Goal: Task Accomplishment & Management: Manage account settings

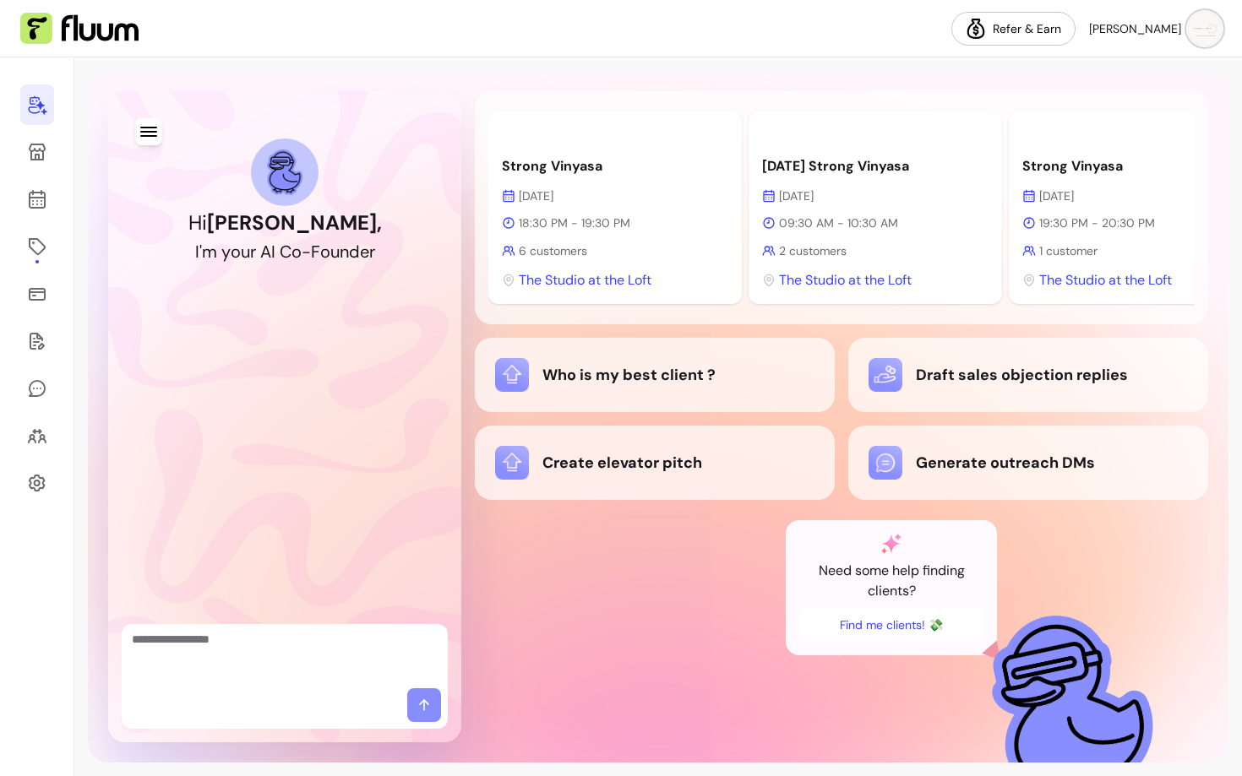
click at [626, 182] on div "Strong Vinyasa [DATE] 18:30 PM - 19:30 PM 6 customers The Studio at the Loft" at bounding box center [614, 208] width 253 height 193
click at [580, 165] on p "Strong Vinyasa" at bounding box center [615, 166] width 226 height 20
click at [711, 176] on p "Strong Vinyasa" at bounding box center [615, 166] width 226 height 20
click at [555, 177] on div "Strong Vinyasa [DATE] 18:30 PM - 19:30 PM 6 customers The Studio at the Loft" at bounding box center [614, 208] width 253 height 193
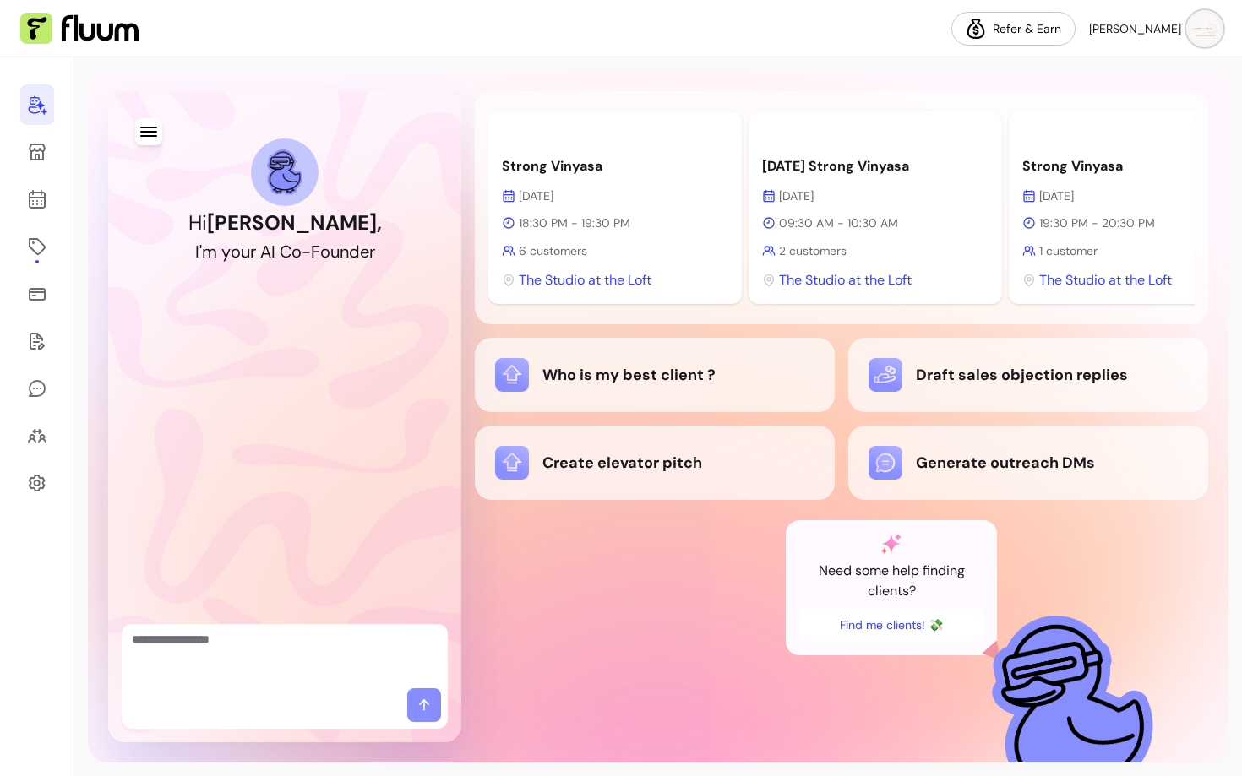
click at [722, 118] on div "Strong Vinyasa [DATE] 18:30 PM - 19:30 PM 6 customers The Studio at the Loft" at bounding box center [614, 208] width 253 height 193
click at [602, 184] on div "Strong Vinyasa [DATE] 18:30 PM - 19:30 PM 6 customers The Studio at the Loft" at bounding box center [614, 208] width 253 height 193
click at [554, 221] on p "18:30 PM - 19:30 PM" at bounding box center [615, 223] width 226 height 17
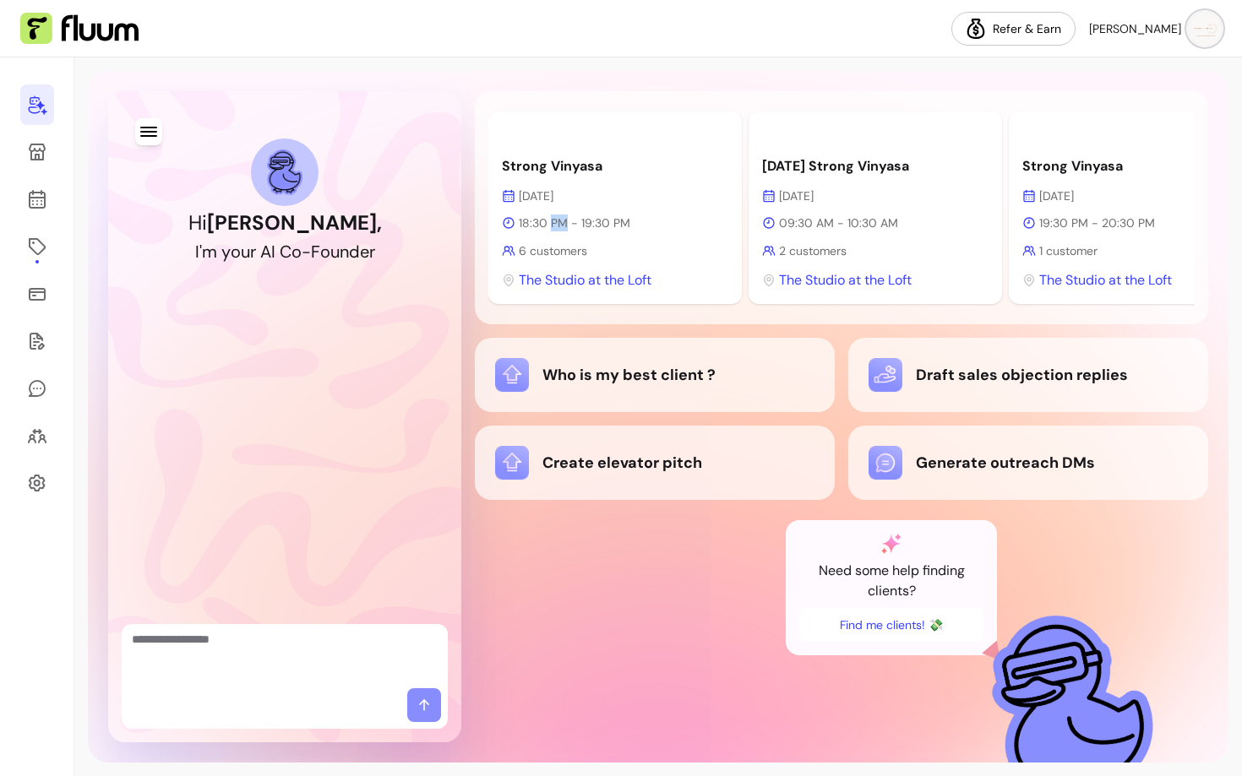
click at [554, 221] on p "18:30 PM - 19:30 PM" at bounding box center [615, 223] width 226 height 17
click at [35, 253] on icon at bounding box center [37, 247] width 20 height 20
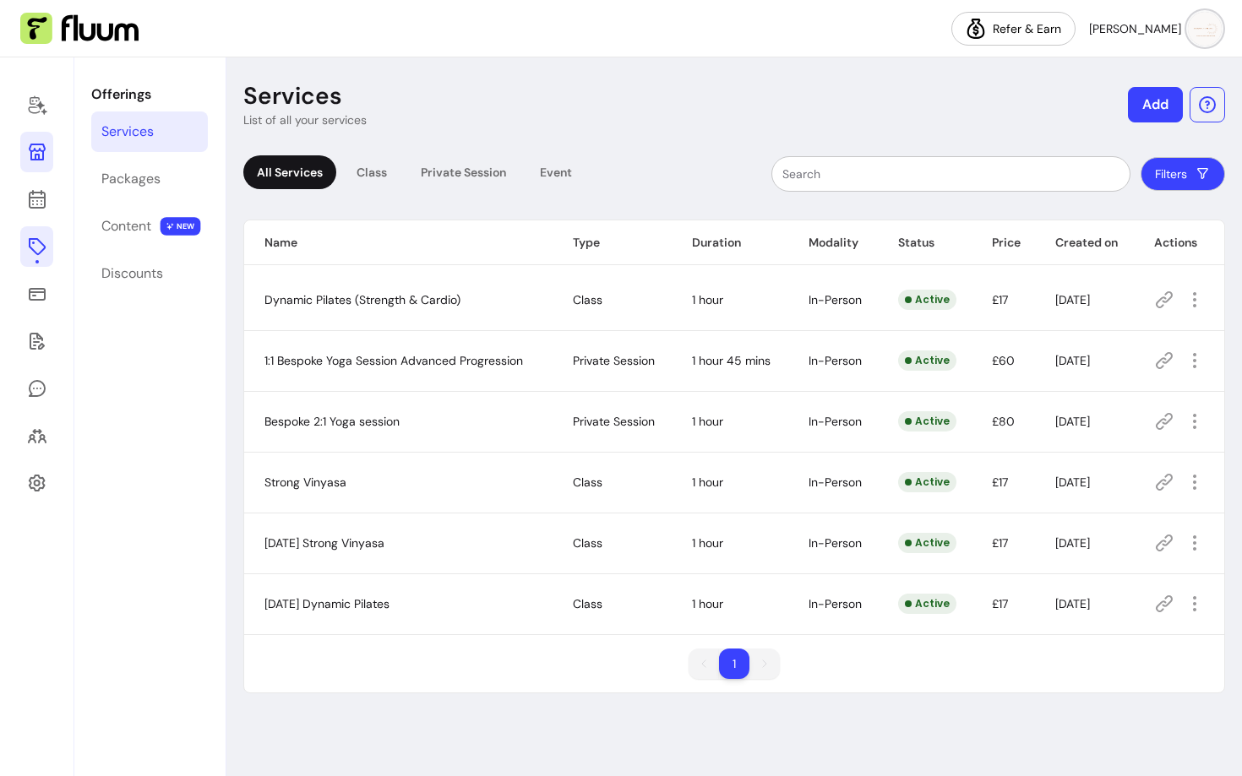
click at [41, 151] on icon at bounding box center [37, 152] width 17 height 17
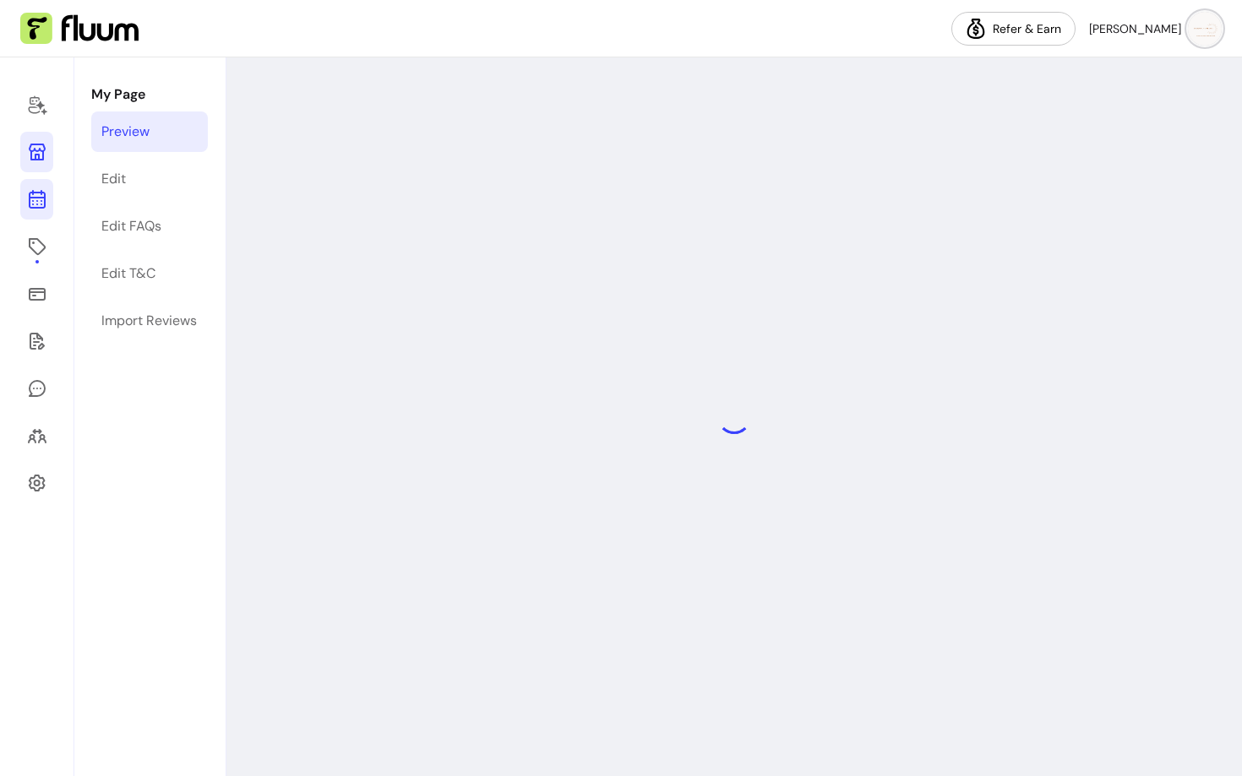
click at [42, 192] on icon at bounding box center [37, 199] width 20 height 20
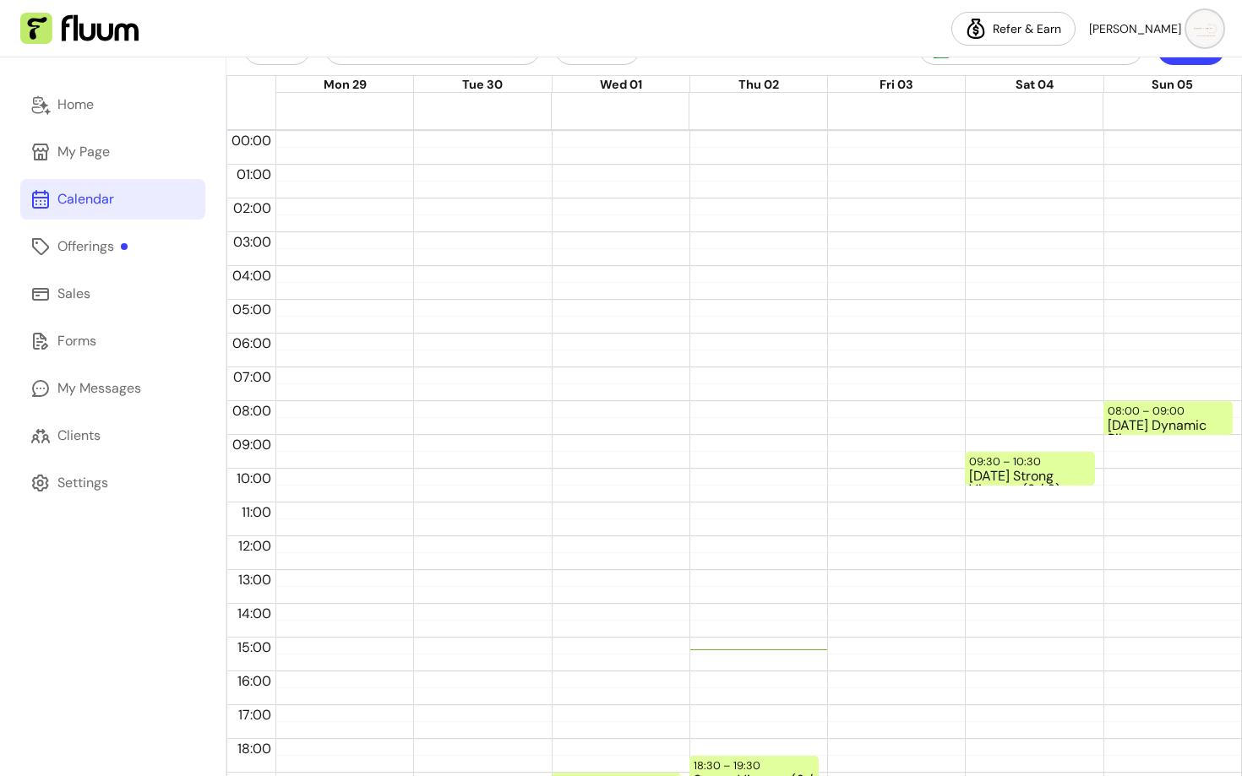
scroll to position [202, 0]
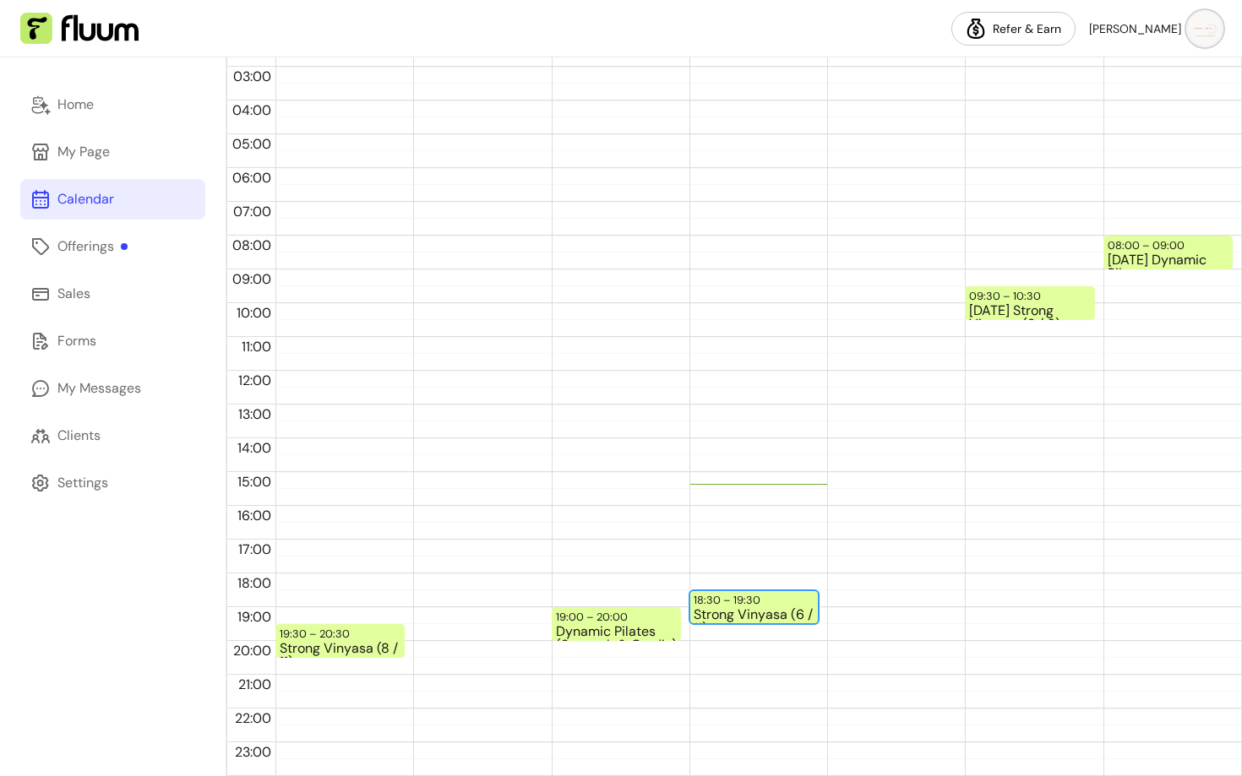
click at [710, 602] on div "18:30 – 19:30" at bounding box center [729, 600] width 71 height 16
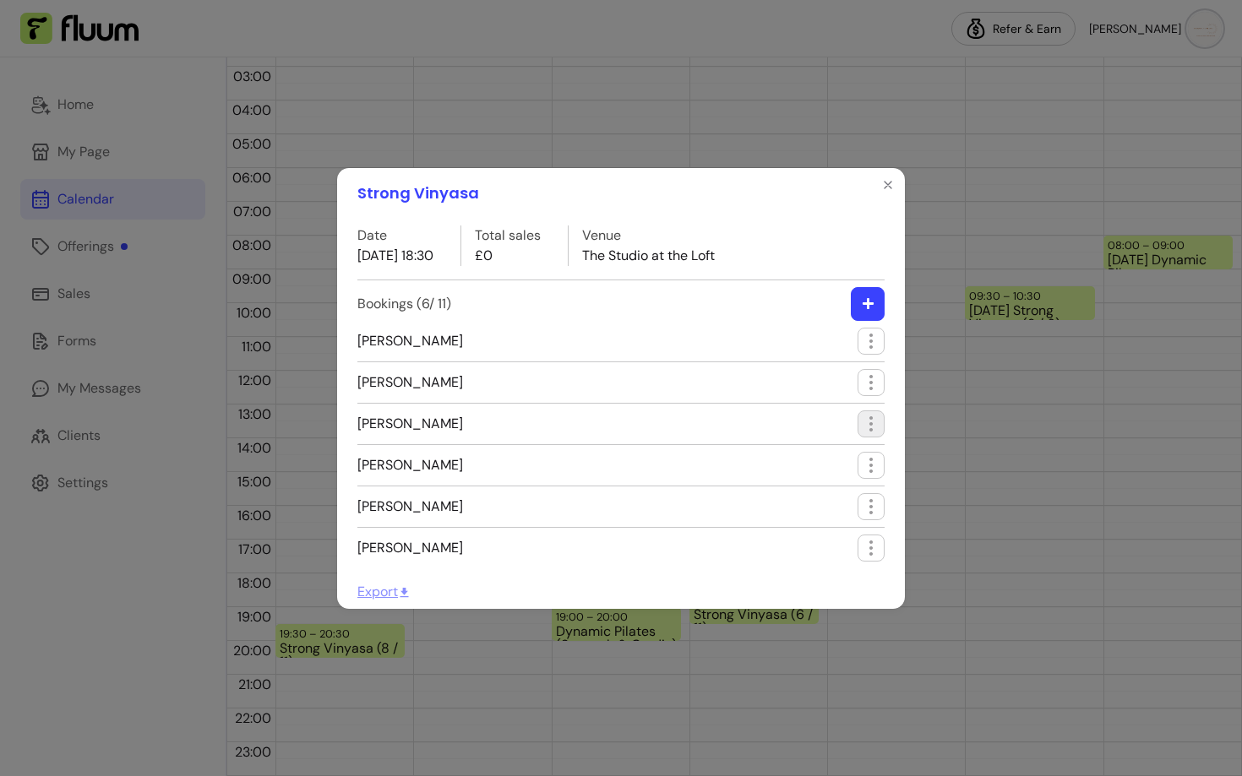
click at [874, 428] on icon "button" at bounding box center [871, 424] width 20 height 20
click at [793, 491] on span "Edit booking" at bounding box center [809, 493] width 123 height 17
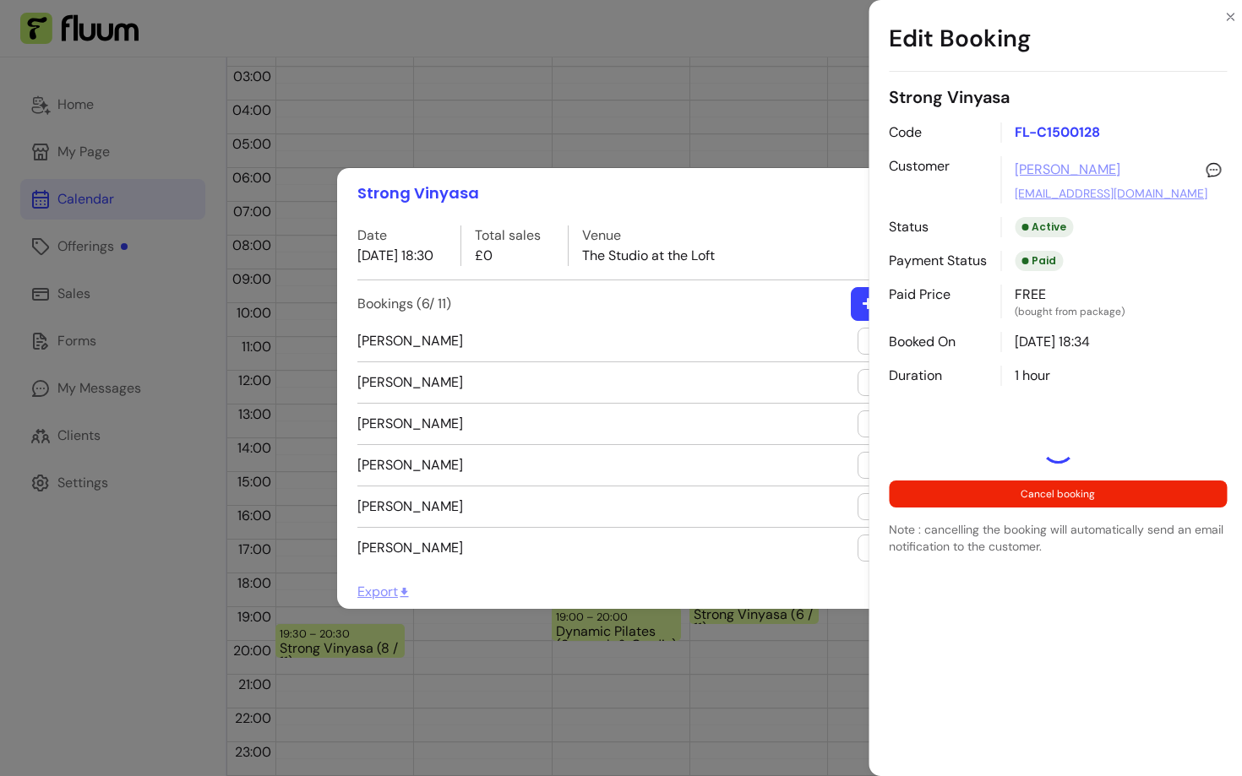
select select "**********"
select select "*****"
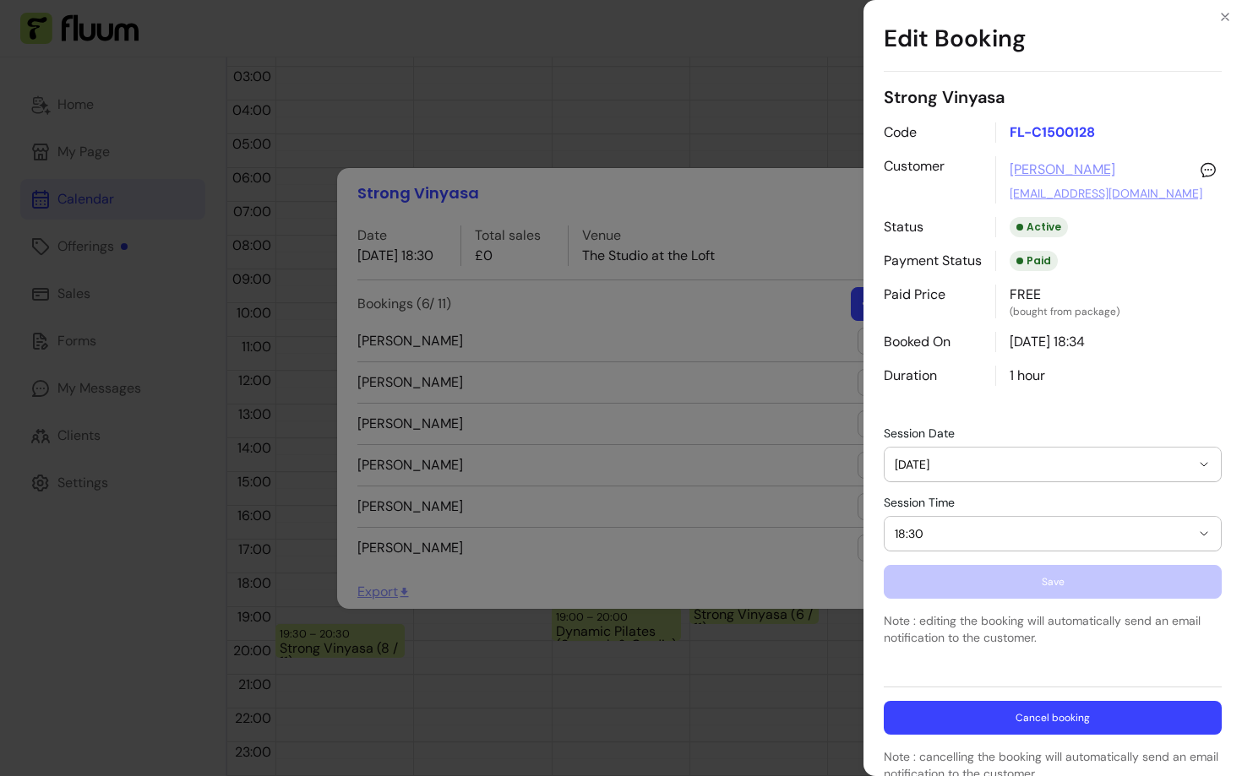
click at [961, 722] on button "Cancel booking" at bounding box center [1053, 718] width 338 height 34
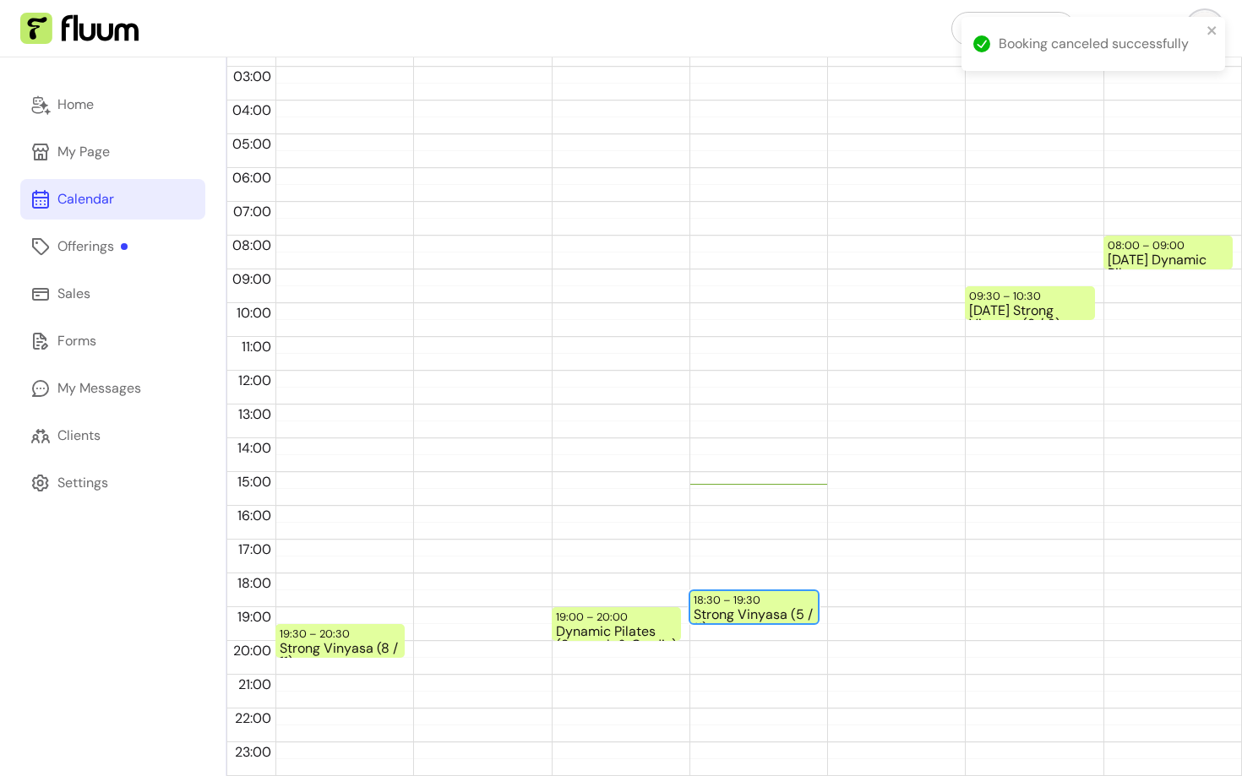
click at [744, 608] on div "Strong Vinyasa (5 / 11)" at bounding box center [754, 615] width 121 height 14
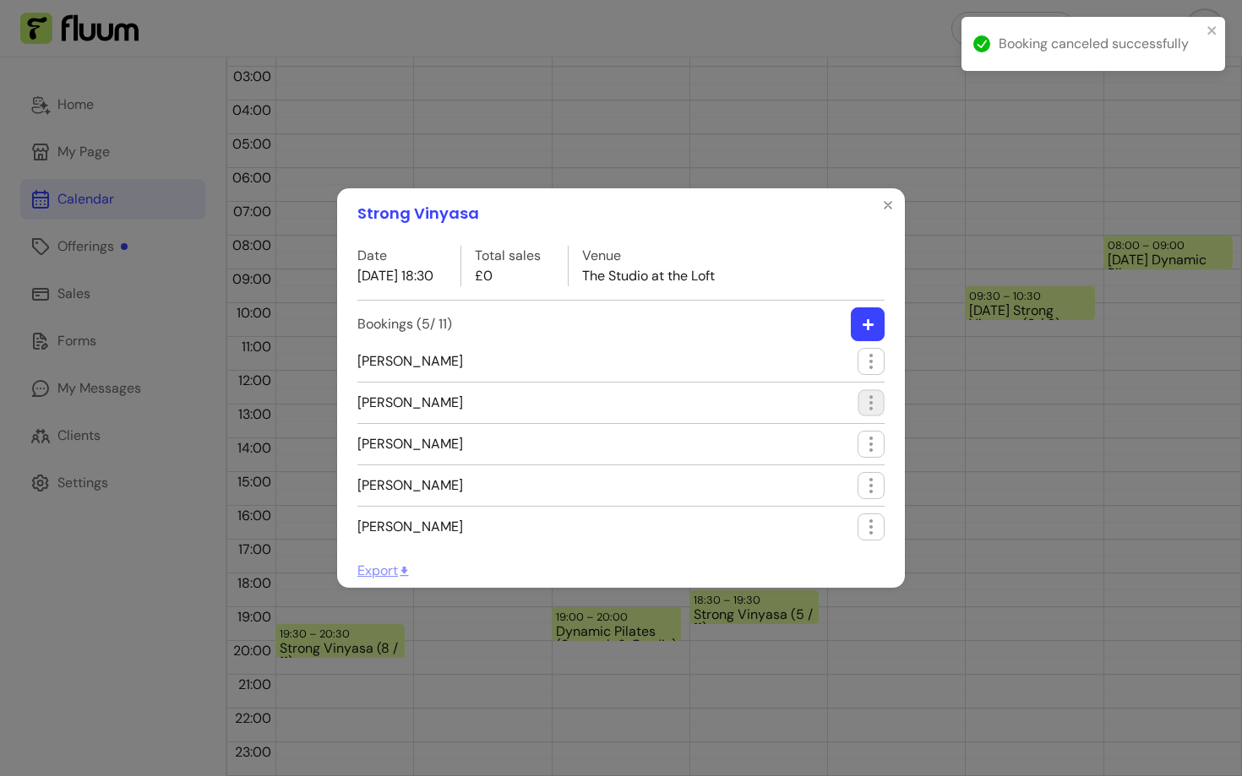
click at [864, 406] on icon "button" at bounding box center [870, 402] width 19 height 19
click at [778, 475] on span "Edit booking" at bounding box center [809, 472] width 123 height 17
select select "**********"
select select "*****"
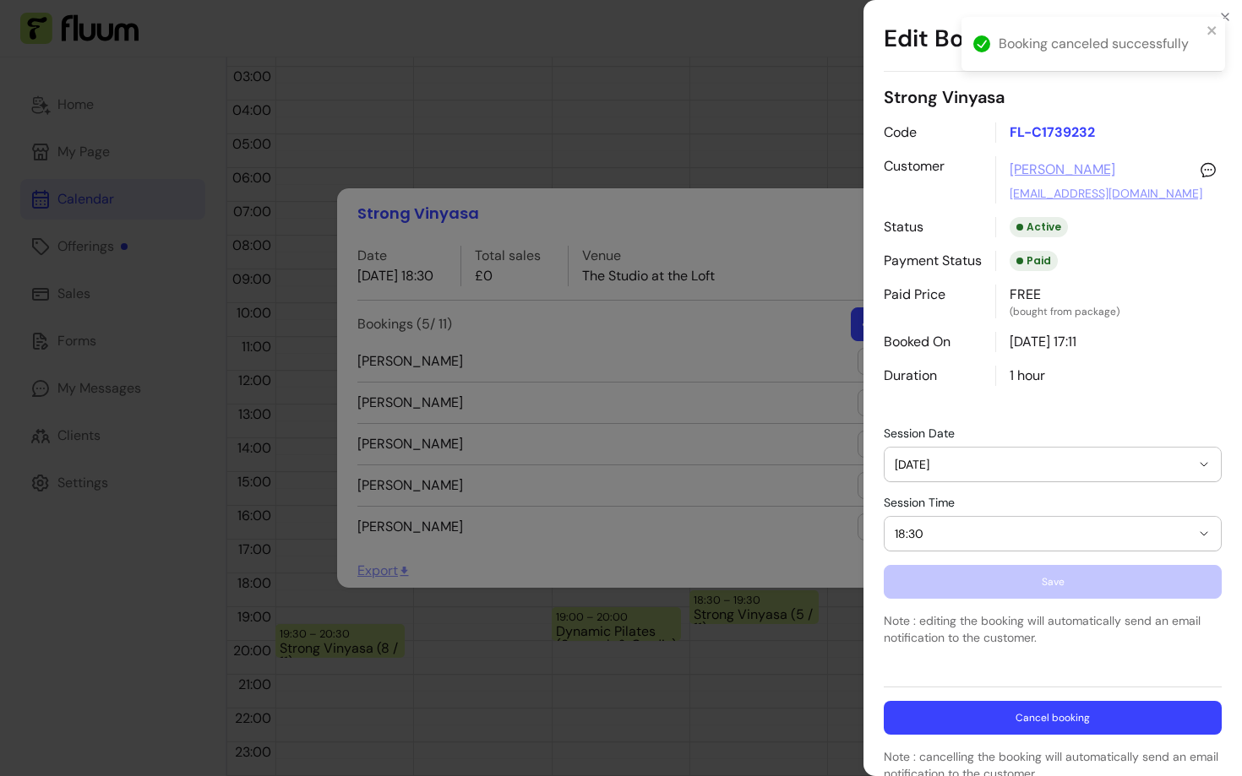
click at [995, 712] on button "Cancel booking" at bounding box center [1053, 718] width 338 height 34
